Goal: Go to known website: Go to known website

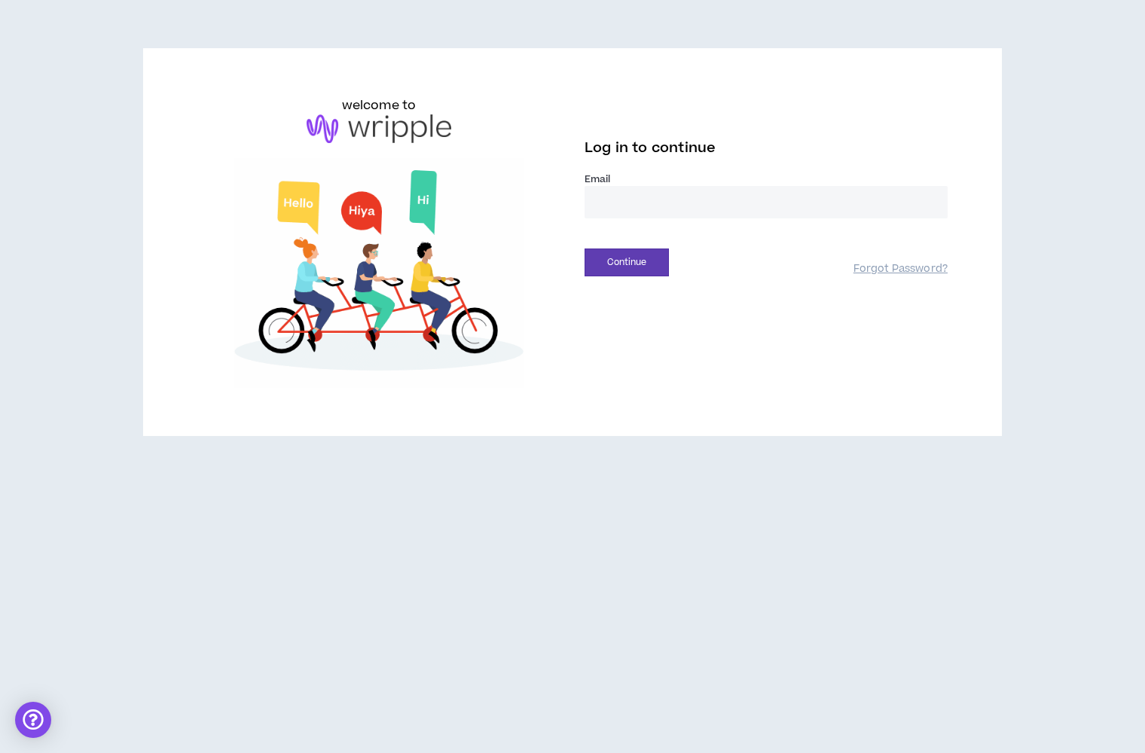
click at [985, 130] on div "welcome to Log in to continue Email * Continue Forgot Password?" at bounding box center [572, 242] width 859 height 388
